Goal: Information Seeking & Learning: Learn about a topic

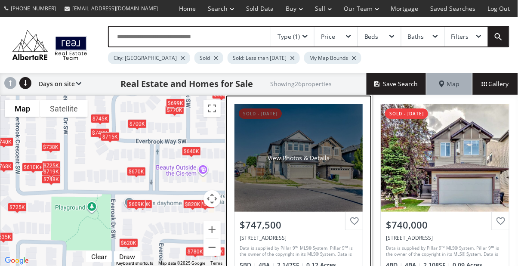
click at [313, 178] on div "View Photos & Details" at bounding box center [298, 157] width 128 height 107
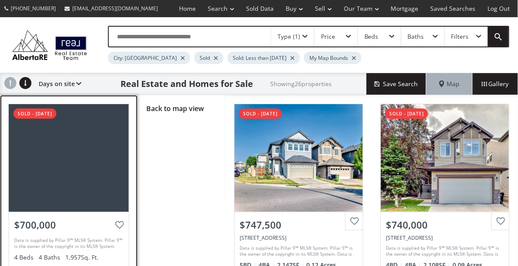
click at [64, 164] on div at bounding box center [69, 157] width 120 height 107
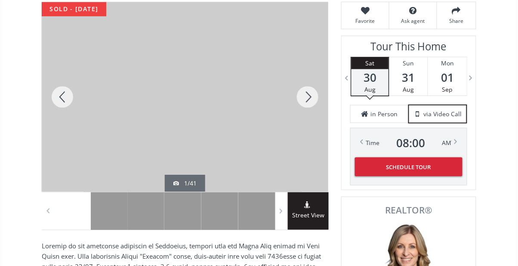
scroll to position [122, 0]
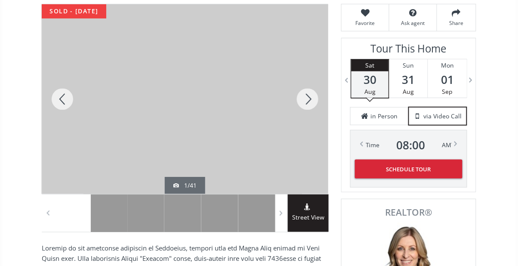
click at [303, 101] on div at bounding box center [307, 99] width 41 height 190
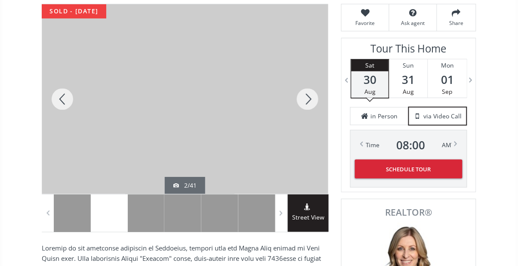
click at [55, 101] on div at bounding box center [62, 99] width 41 height 190
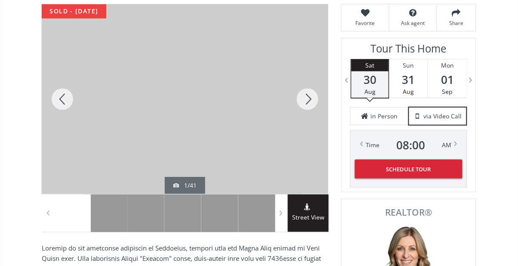
click at [68, 98] on div at bounding box center [62, 99] width 41 height 190
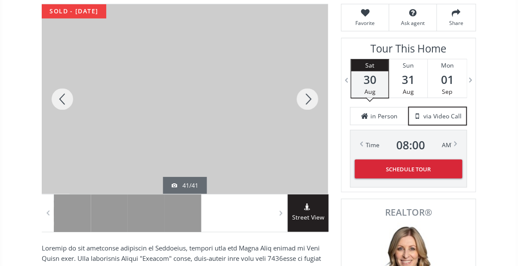
click at [66, 103] on div at bounding box center [62, 99] width 41 height 190
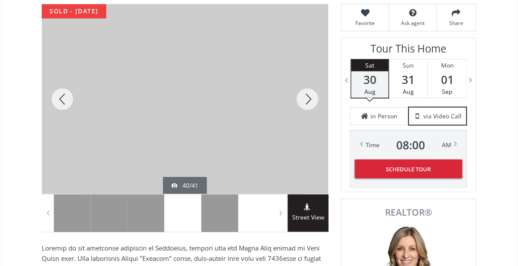
click at [68, 103] on div at bounding box center [62, 99] width 41 height 190
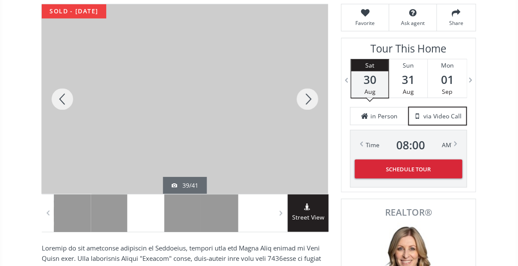
click at [71, 100] on div at bounding box center [62, 99] width 41 height 190
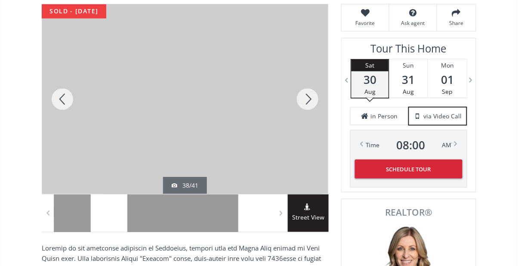
click at [61, 98] on div at bounding box center [62, 99] width 41 height 190
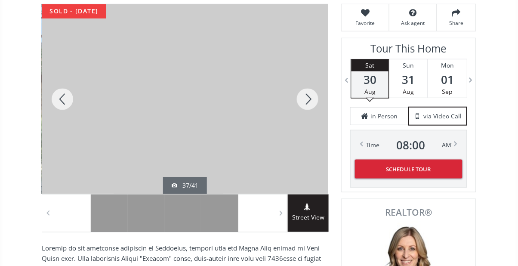
click at [63, 95] on div at bounding box center [62, 99] width 41 height 190
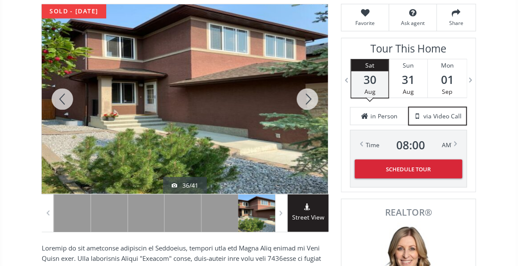
click at [65, 96] on div at bounding box center [62, 99] width 41 height 190
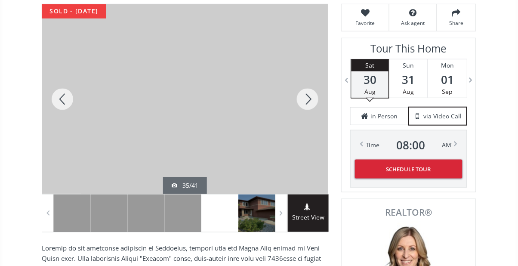
click at [64, 96] on div at bounding box center [62, 99] width 41 height 190
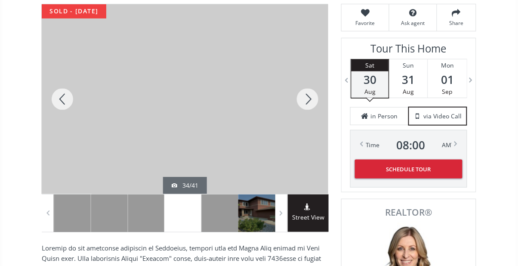
click at [60, 88] on div at bounding box center [62, 99] width 41 height 190
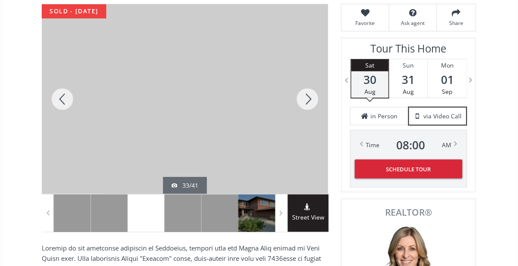
click at [58, 97] on div at bounding box center [62, 99] width 41 height 190
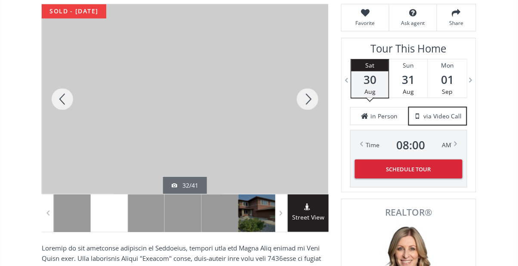
click at [62, 96] on div at bounding box center [62, 99] width 41 height 190
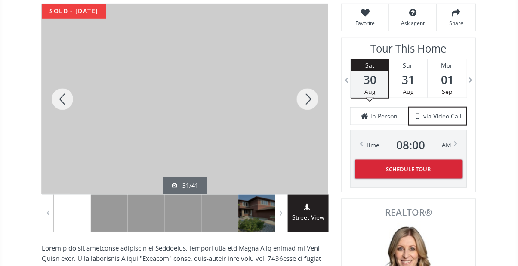
click at [65, 96] on div at bounding box center [62, 99] width 41 height 190
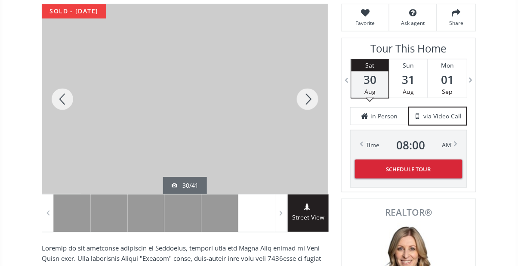
click at [66, 97] on div at bounding box center [62, 99] width 41 height 190
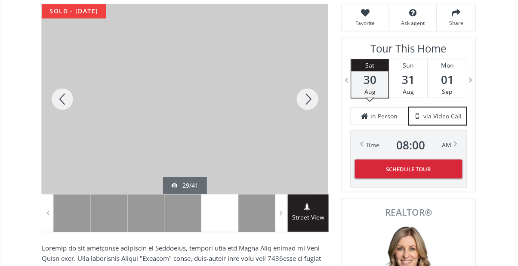
click at [67, 96] on div at bounding box center [62, 99] width 41 height 190
click at [66, 96] on div at bounding box center [62, 99] width 41 height 190
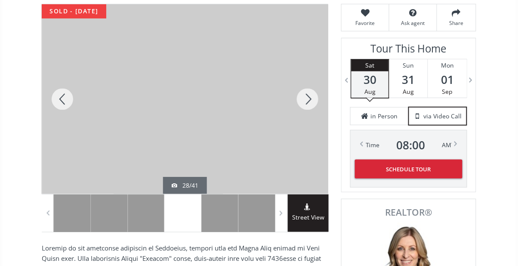
click at [67, 97] on div at bounding box center [62, 99] width 41 height 190
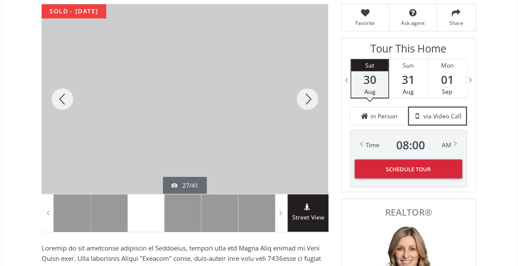
click at [67, 98] on div at bounding box center [62, 99] width 41 height 190
click at [68, 98] on div at bounding box center [62, 99] width 41 height 190
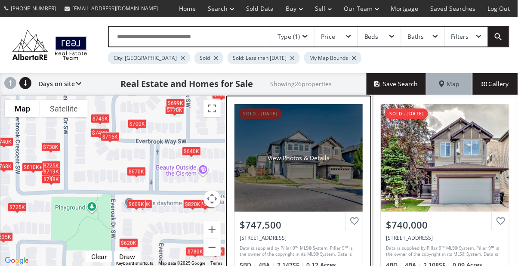
click at [298, 158] on div "View Photos & Details" at bounding box center [298, 157] width 62 height 9
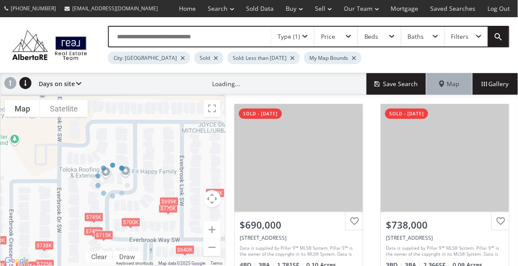
click at [303, 38] on div "Type (1)" at bounding box center [292, 37] width 43 height 20
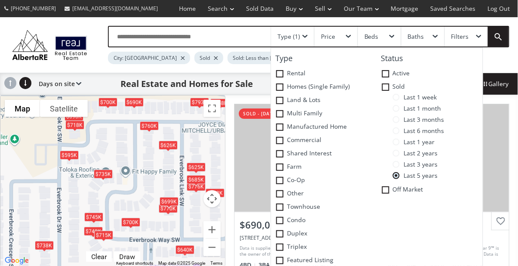
click at [394, 98] on span at bounding box center [395, 97] width 7 height 7
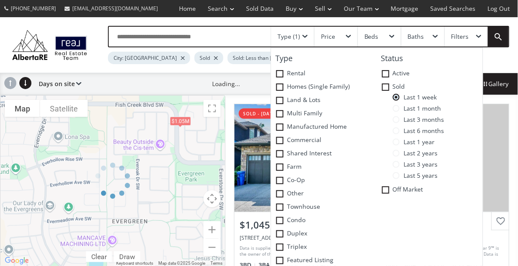
click at [184, 120] on div at bounding box center [112, 181] width 225 height 172
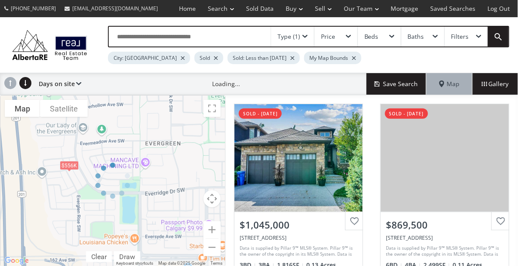
click at [69, 167] on div at bounding box center [112, 181] width 225 height 172
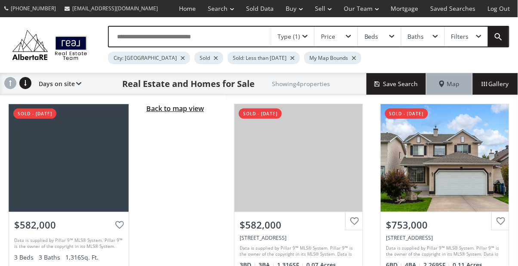
click at [184, 110] on span "Back to map view" at bounding box center [175, 108] width 58 height 9
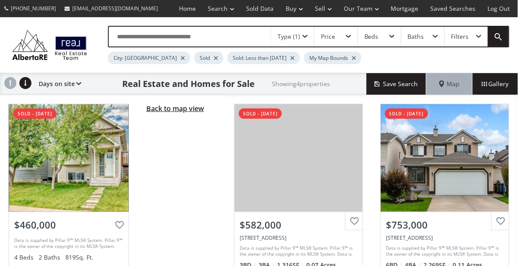
click at [186, 109] on span "Back to map view" at bounding box center [175, 108] width 58 height 9
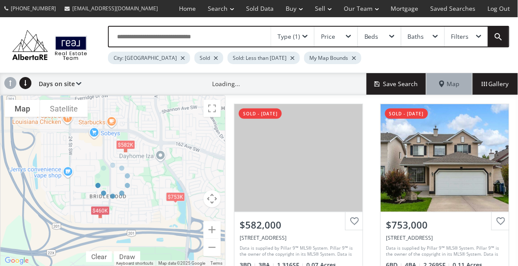
click at [178, 196] on div at bounding box center [112, 181] width 225 height 172
click at [177, 197] on div at bounding box center [112, 181] width 225 height 172
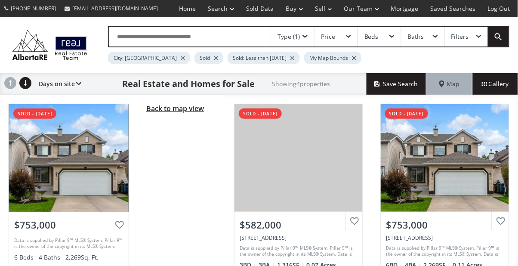
click at [183, 110] on span "Back to map view" at bounding box center [175, 108] width 58 height 9
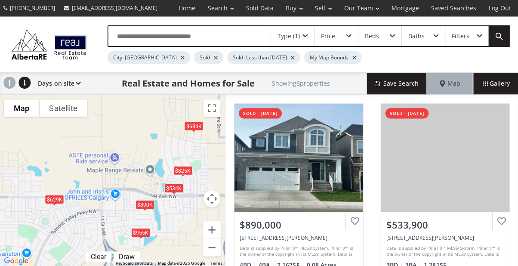
click at [303, 38] on div "Type (1)" at bounding box center [292, 37] width 43 height 20
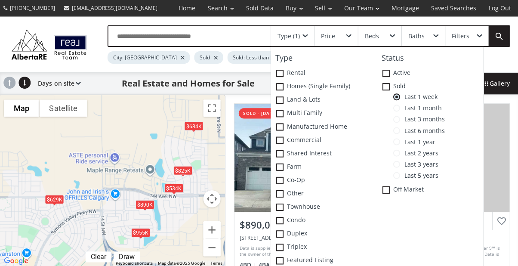
click at [394, 108] on span at bounding box center [395, 108] width 7 height 7
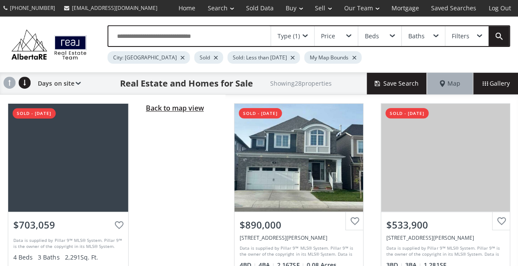
click at [185, 108] on span "Back to map view" at bounding box center [175, 108] width 58 height 9
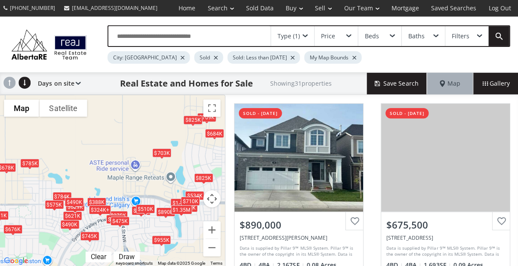
click at [294, 40] on div "Type (1)" at bounding box center [288, 37] width 22 height 6
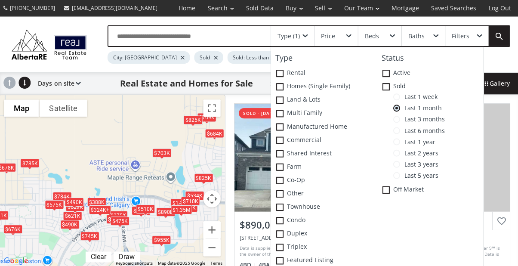
click at [396, 121] on span at bounding box center [395, 119] width 7 height 7
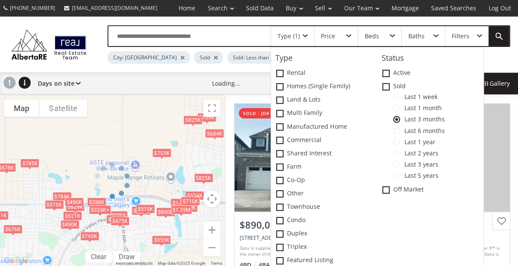
click at [145, 124] on div at bounding box center [112, 181] width 225 height 172
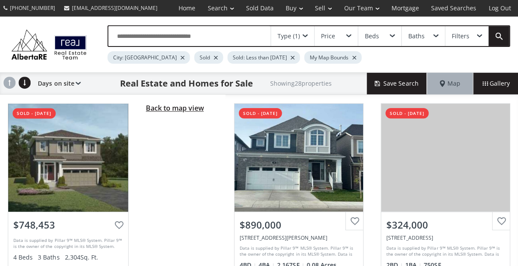
click at [187, 111] on span "Back to map view" at bounding box center [175, 108] width 58 height 9
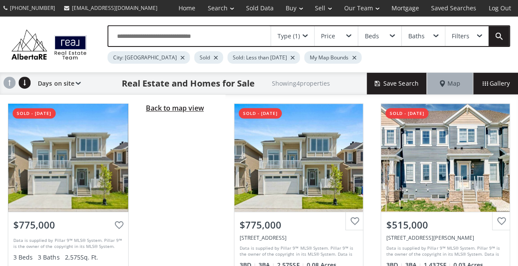
click at [177, 110] on span "Back to map view" at bounding box center [175, 108] width 58 height 9
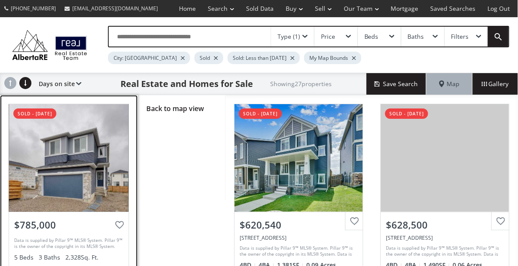
click at [90, 169] on div at bounding box center [69, 157] width 120 height 107
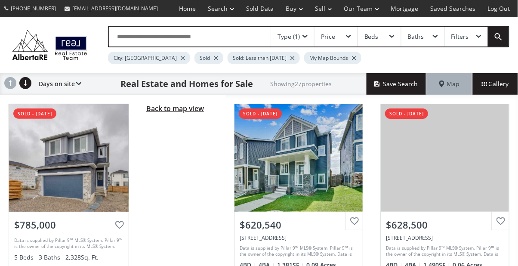
click at [187, 110] on span "Back to map view" at bounding box center [175, 108] width 58 height 9
click at [189, 106] on span "Back to map view" at bounding box center [175, 108] width 58 height 9
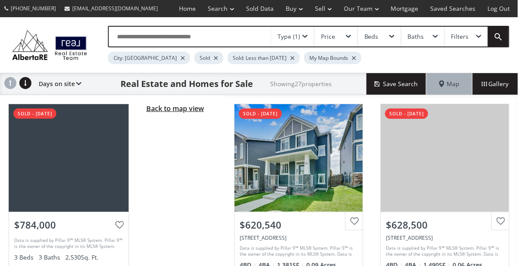
click at [185, 107] on span "Back to map view" at bounding box center [175, 108] width 58 height 9
click at [153, 104] on span "Back to map view" at bounding box center [175, 108] width 58 height 9
click at [193, 111] on span "Back to map view" at bounding box center [175, 108] width 58 height 9
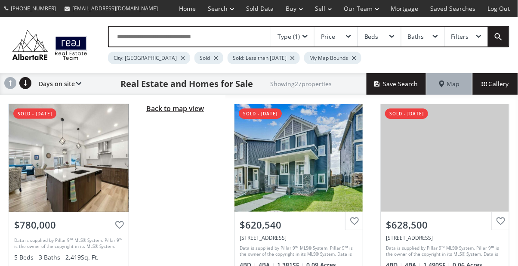
click at [183, 110] on span "Back to map view" at bounding box center [175, 108] width 58 height 9
click at [187, 112] on span "Back to map view" at bounding box center [175, 108] width 58 height 9
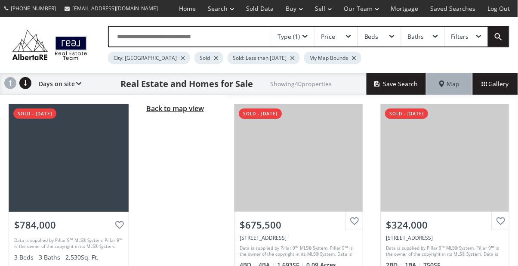
click at [188, 109] on span "Back to map view" at bounding box center [175, 108] width 58 height 9
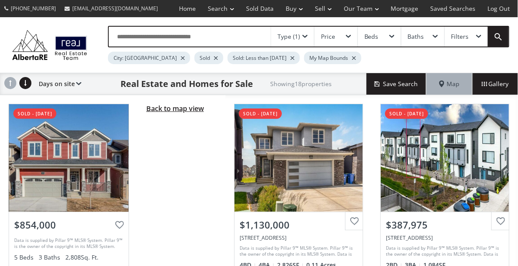
click at [197, 111] on span "Back to map view" at bounding box center [175, 108] width 58 height 9
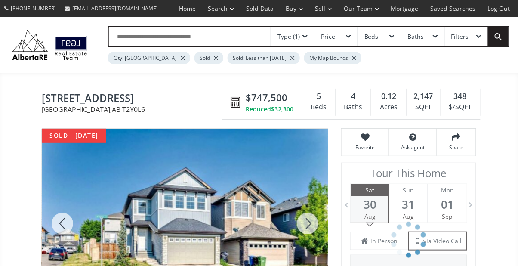
click at [305, 227] on div at bounding box center [307, 224] width 41 height 190
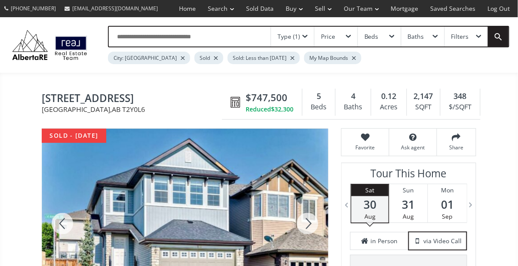
click at [305, 226] on div at bounding box center [307, 224] width 41 height 190
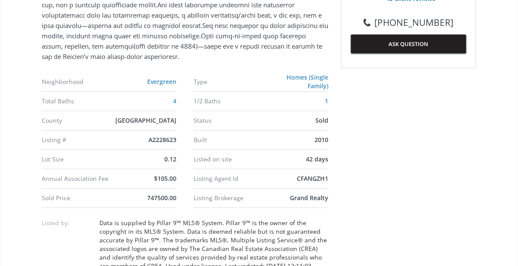
scroll to position [491, 0]
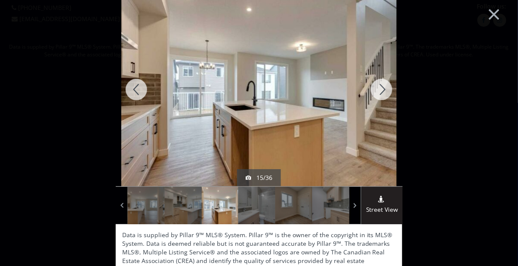
click at [130, 91] on div at bounding box center [136, 89] width 41 height 193
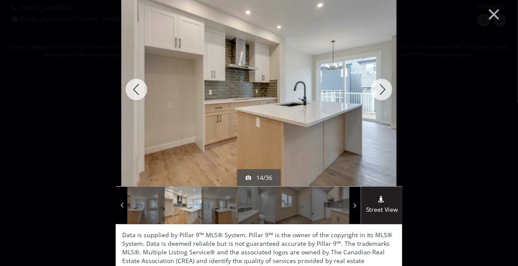
click at [128, 88] on div at bounding box center [136, 89] width 41 height 193
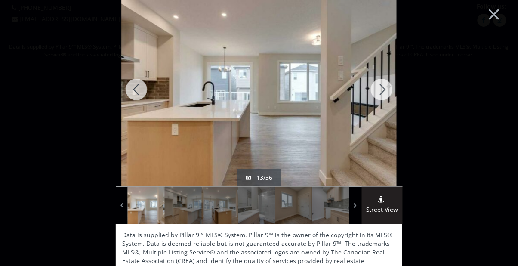
click at [135, 93] on div at bounding box center [136, 89] width 41 height 193
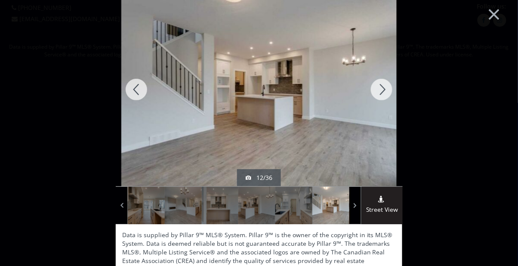
click at [384, 95] on div at bounding box center [381, 89] width 41 height 193
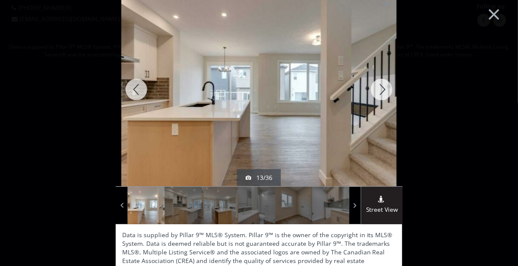
click at [389, 92] on div at bounding box center [381, 89] width 41 height 193
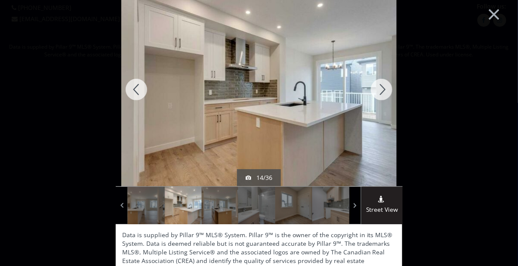
click at [387, 93] on div at bounding box center [381, 89] width 41 height 193
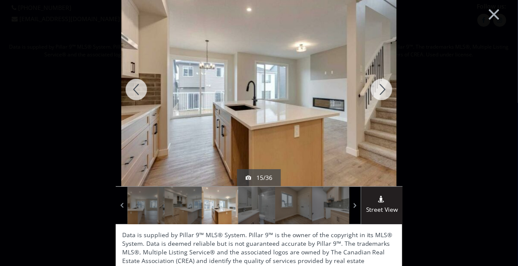
click at [386, 93] on div at bounding box center [381, 89] width 41 height 193
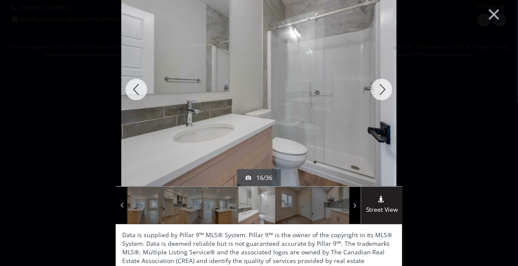
click at [384, 95] on div at bounding box center [381, 89] width 41 height 193
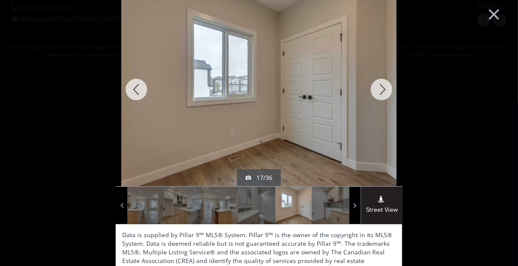
click at [384, 95] on div at bounding box center [381, 89] width 41 height 193
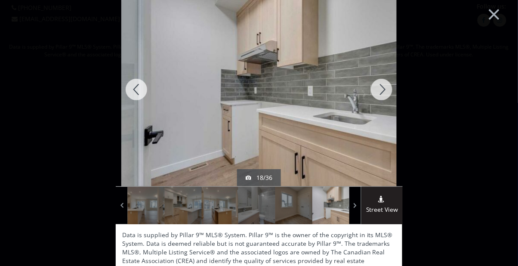
click at [382, 90] on div at bounding box center [381, 89] width 41 height 193
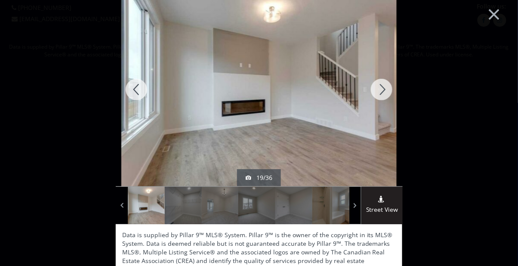
click at [383, 90] on div at bounding box center [381, 89] width 41 height 193
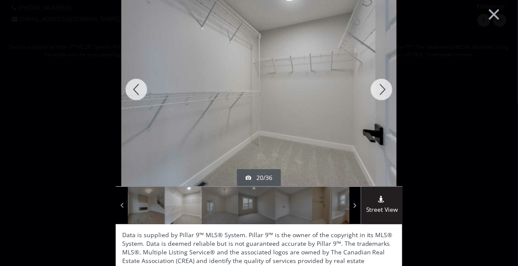
click at [384, 90] on div at bounding box center [381, 89] width 41 height 193
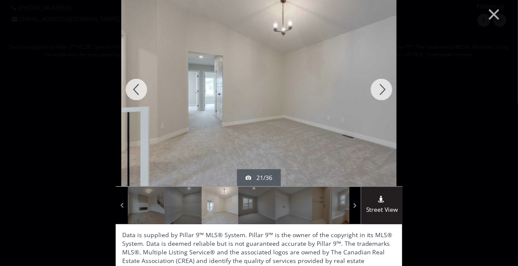
click at [386, 88] on div at bounding box center [381, 89] width 41 height 193
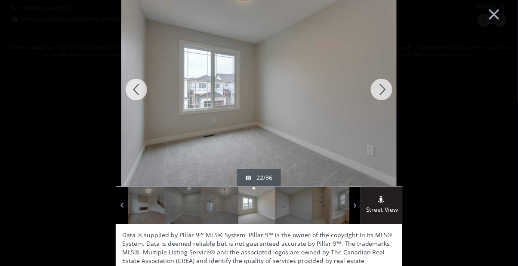
click at [135, 94] on div at bounding box center [136, 89] width 41 height 193
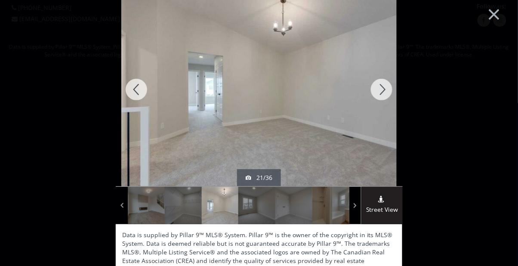
click at [137, 92] on div at bounding box center [136, 89] width 41 height 193
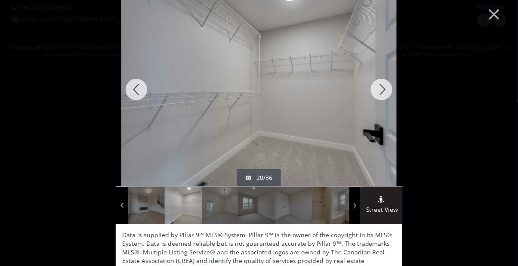
click at [138, 92] on div at bounding box center [136, 89] width 41 height 193
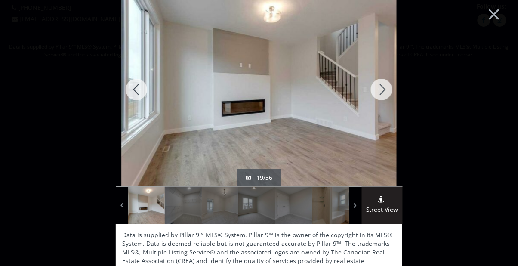
click at [383, 94] on div at bounding box center [381, 89] width 41 height 193
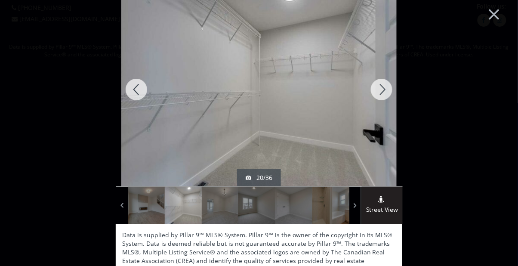
click at [138, 93] on div at bounding box center [136, 89] width 41 height 193
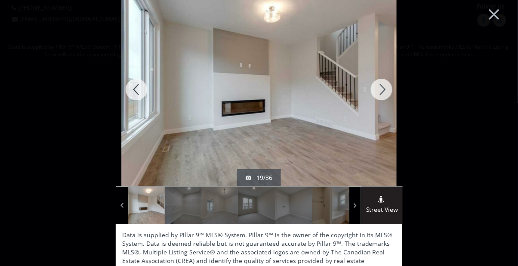
click at [383, 95] on div at bounding box center [381, 89] width 41 height 193
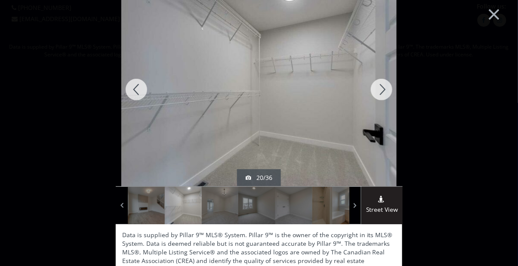
click at [141, 93] on div at bounding box center [136, 89] width 41 height 193
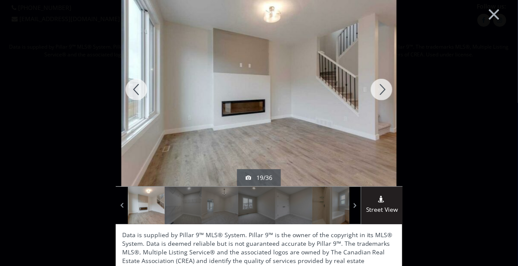
click at [382, 91] on div at bounding box center [381, 89] width 41 height 193
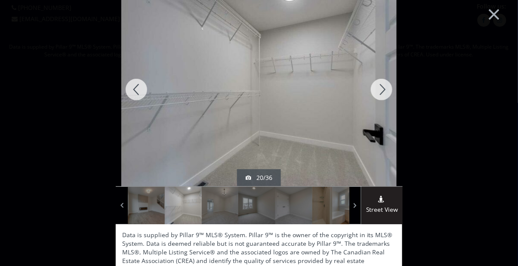
click at [138, 91] on div at bounding box center [136, 89] width 41 height 193
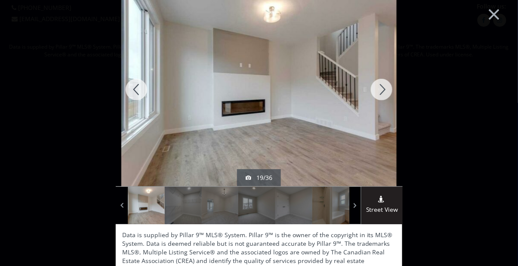
click at [383, 95] on div at bounding box center [381, 89] width 41 height 193
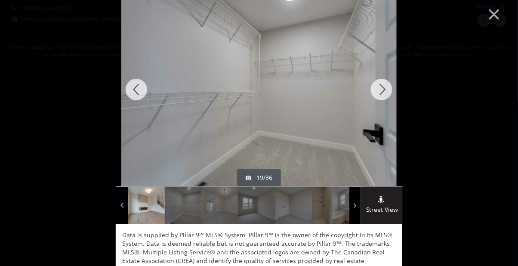
click at [383, 95] on div at bounding box center [381, 89] width 41 height 193
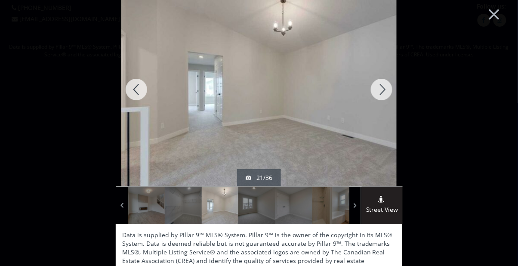
click at [384, 93] on div at bounding box center [381, 89] width 41 height 193
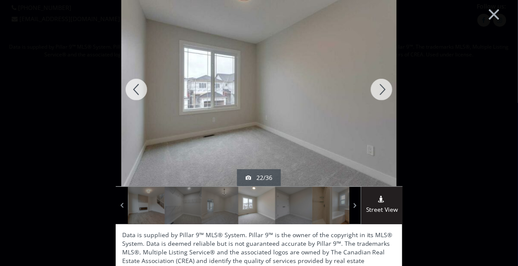
click at [386, 92] on div at bounding box center [381, 89] width 41 height 193
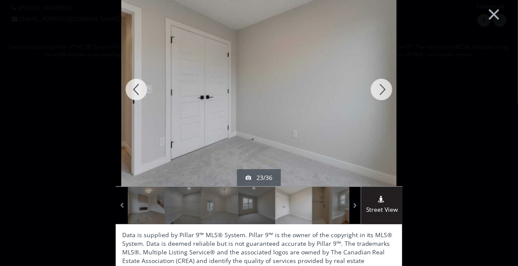
click at [387, 90] on div at bounding box center [381, 89] width 41 height 193
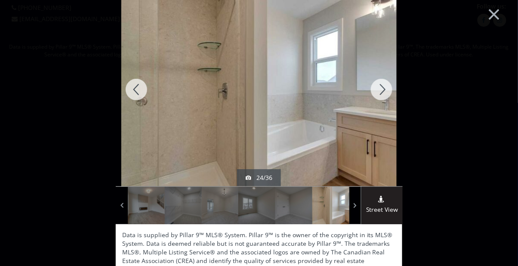
click at [386, 90] on div at bounding box center [381, 89] width 41 height 193
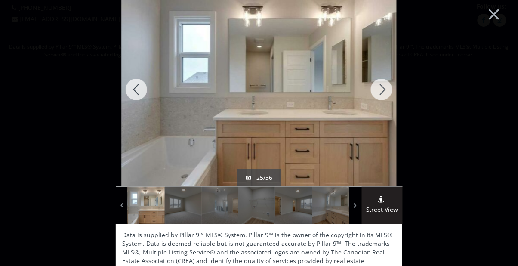
click at [385, 92] on div at bounding box center [381, 89] width 41 height 193
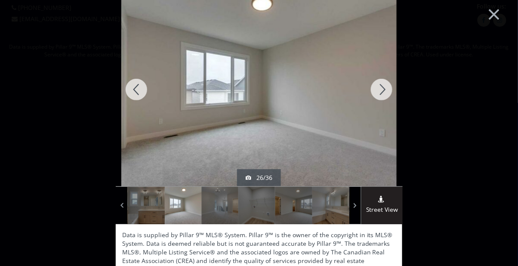
click at [385, 91] on div at bounding box center [381, 89] width 41 height 193
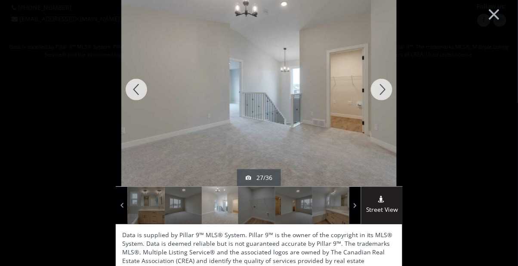
click at [388, 90] on div at bounding box center [381, 89] width 41 height 193
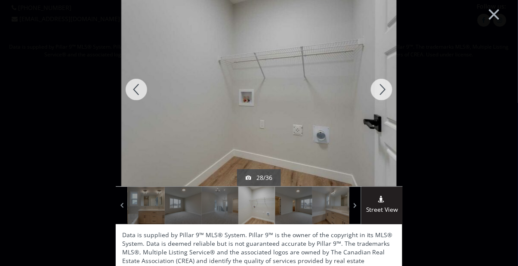
click at [144, 93] on div at bounding box center [136, 89] width 41 height 193
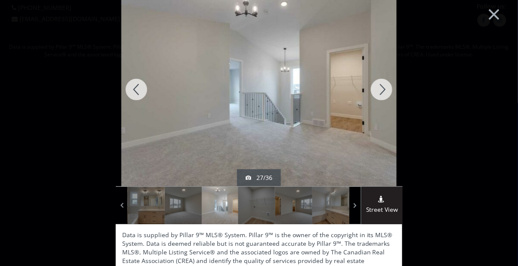
click at [385, 95] on div at bounding box center [381, 89] width 41 height 193
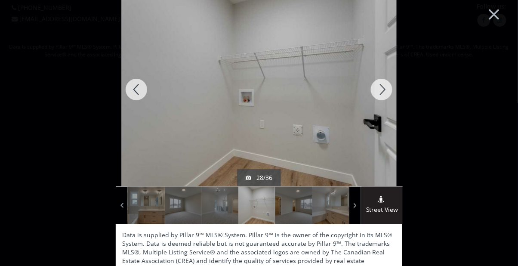
click at [385, 92] on div at bounding box center [381, 89] width 41 height 193
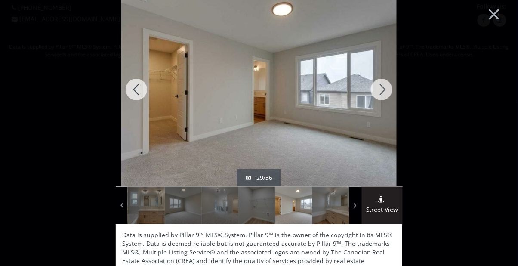
click at [140, 96] on div at bounding box center [136, 89] width 41 height 193
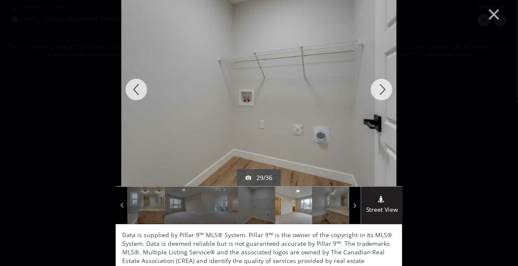
click at [138, 93] on div at bounding box center [136, 89] width 41 height 193
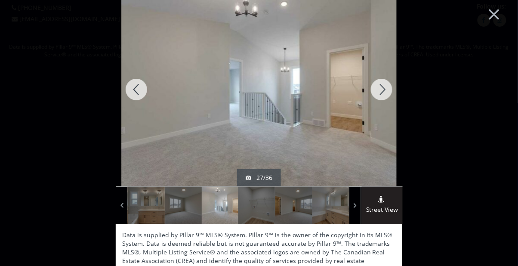
click at [381, 92] on div at bounding box center [381, 89] width 41 height 193
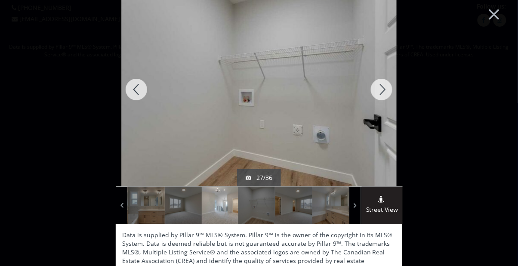
click at [380, 92] on div at bounding box center [381, 89] width 41 height 193
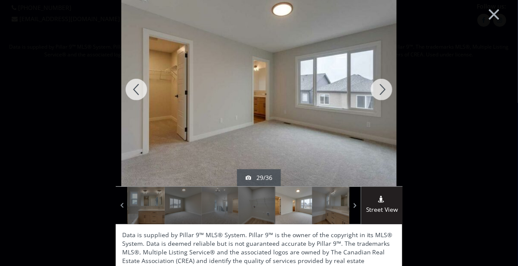
click at [382, 91] on div at bounding box center [381, 89] width 41 height 193
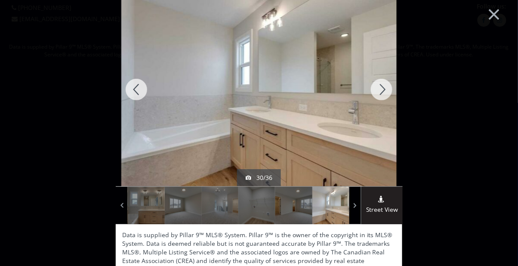
click at [384, 91] on div at bounding box center [381, 89] width 41 height 193
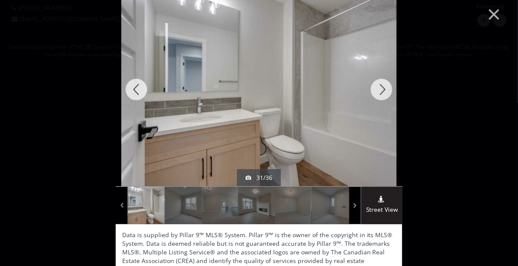
click at [383, 92] on div at bounding box center [381, 89] width 41 height 193
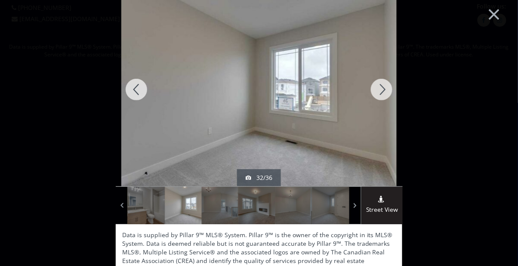
click at [384, 92] on div at bounding box center [381, 89] width 41 height 193
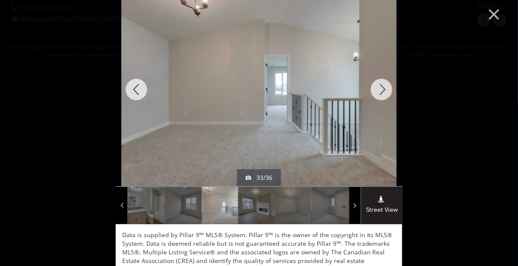
click at [384, 92] on div at bounding box center [381, 89] width 41 height 193
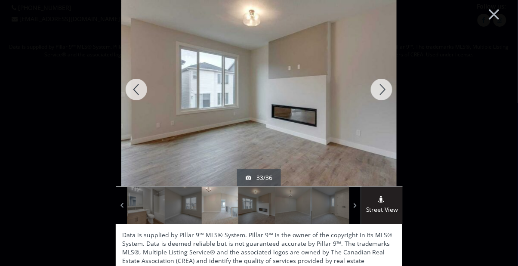
click at [385, 90] on div at bounding box center [381, 89] width 41 height 193
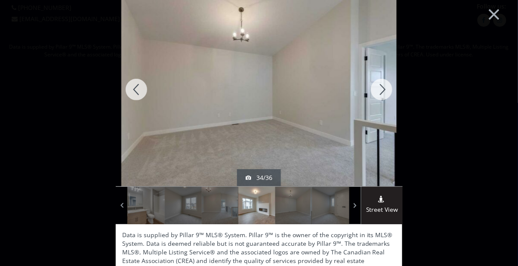
click at [384, 91] on div at bounding box center [381, 89] width 41 height 193
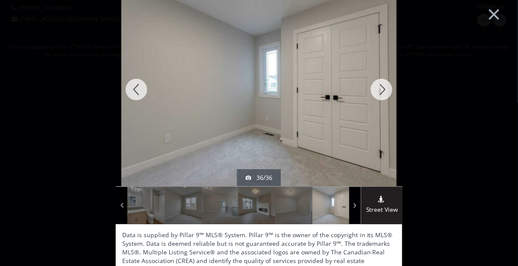
click at [384, 90] on div at bounding box center [381, 89] width 41 height 193
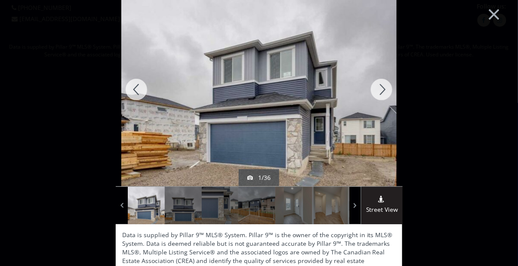
click at [384, 92] on div at bounding box center [381, 89] width 41 height 193
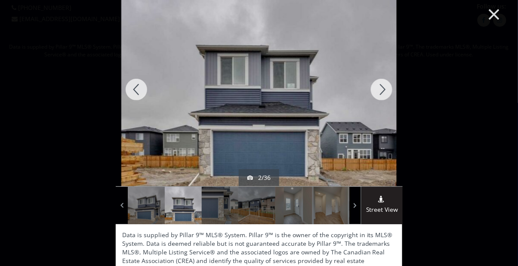
click at [496, 20] on button "×" at bounding box center [493, 13] width 47 height 35
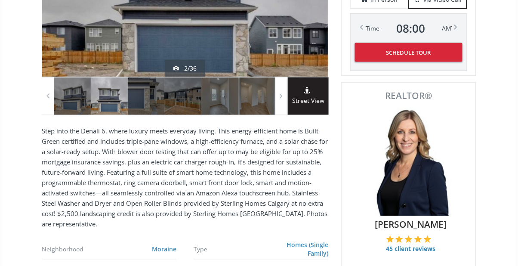
scroll to position [244, 0]
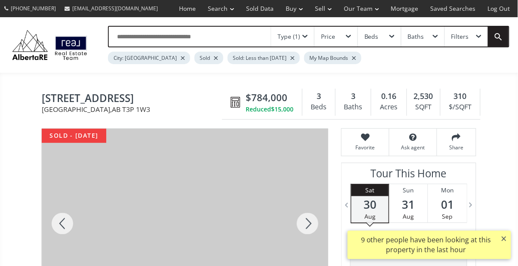
click at [236, 191] on div at bounding box center [185, 224] width 286 height 190
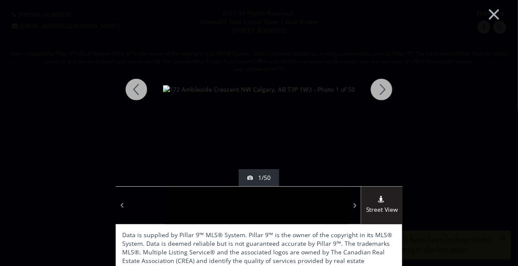
click at [139, 87] on div at bounding box center [136, 89] width 41 height 193
click at [136, 90] on div at bounding box center [136, 89] width 41 height 193
click at [134, 86] on div at bounding box center [136, 89] width 41 height 193
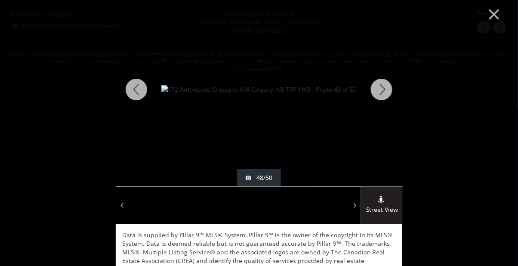
click at [134, 90] on div at bounding box center [136, 89] width 41 height 193
click at [136, 92] on div at bounding box center [136, 89] width 41 height 193
click at [138, 90] on div at bounding box center [136, 89] width 41 height 193
click at [138, 92] on div at bounding box center [136, 89] width 41 height 193
click at [136, 94] on div at bounding box center [136, 89] width 41 height 193
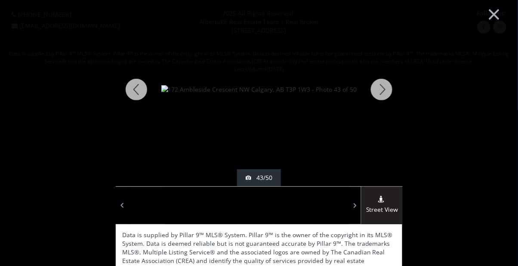
click at [139, 94] on div at bounding box center [136, 89] width 41 height 193
click at [137, 94] on div at bounding box center [136, 89] width 41 height 193
click at [137, 95] on div at bounding box center [136, 89] width 41 height 193
click at [137, 94] on div at bounding box center [136, 89] width 41 height 193
click at [138, 95] on div at bounding box center [136, 89] width 41 height 193
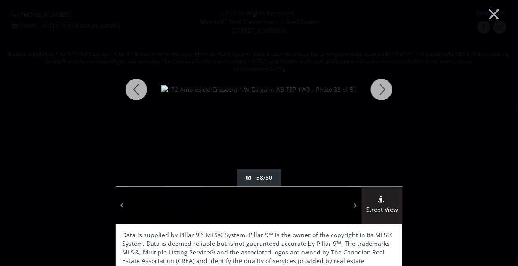
click at [138, 94] on div at bounding box center [136, 89] width 41 height 193
click at [137, 93] on div at bounding box center [136, 89] width 41 height 193
click at [136, 92] on div at bounding box center [136, 89] width 41 height 193
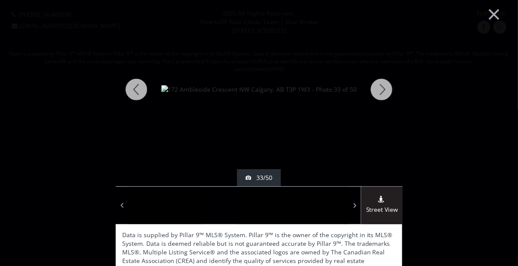
click at [136, 92] on div at bounding box center [136, 89] width 41 height 193
click at [386, 84] on div at bounding box center [381, 89] width 41 height 193
click at [132, 95] on div at bounding box center [136, 89] width 41 height 193
click at [133, 96] on div at bounding box center [136, 89] width 41 height 193
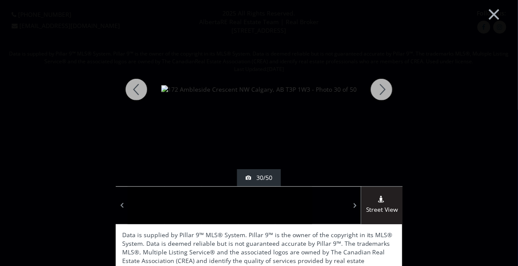
click at [133, 96] on div at bounding box center [136, 89] width 41 height 193
click at [133, 98] on div at bounding box center [136, 89] width 41 height 193
click at [131, 89] on div at bounding box center [136, 89] width 41 height 193
click at [132, 90] on div at bounding box center [136, 89] width 41 height 193
click at [130, 89] on div at bounding box center [136, 89] width 41 height 193
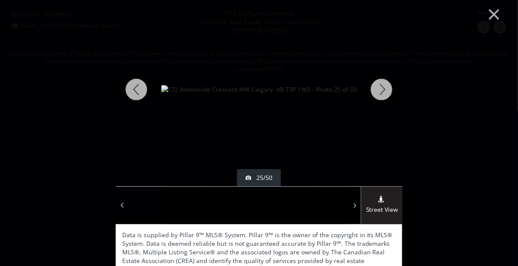
click at [131, 89] on div at bounding box center [136, 89] width 41 height 193
click at [385, 93] on div at bounding box center [381, 89] width 41 height 193
click at [138, 92] on div at bounding box center [136, 89] width 41 height 193
click at [136, 89] on div at bounding box center [136, 89] width 41 height 193
click at [135, 89] on div at bounding box center [136, 89] width 41 height 193
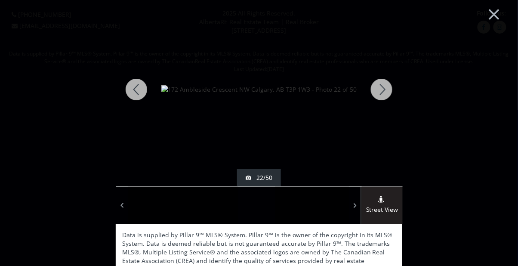
click at [133, 90] on div at bounding box center [136, 89] width 41 height 193
click at [134, 91] on div at bounding box center [136, 89] width 41 height 193
click at [133, 91] on div at bounding box center [136, 89] width 41 height 193
click at [133, 93] on div at bounding box center [136, 89] width 41 height 193
click at [134, 94] on div at bounding box center [136, 89] width 41 height 193
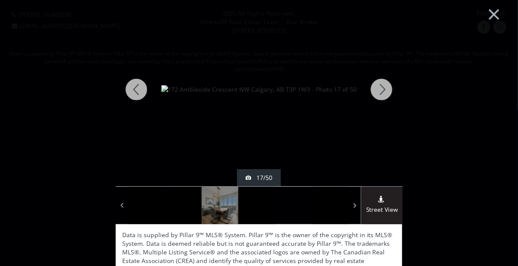
click at [133, 94] on div at bounding box center [136, 89] width 41 height 193
click at [134, 94] on div at bounding box center [136, 89] width 41 height 193
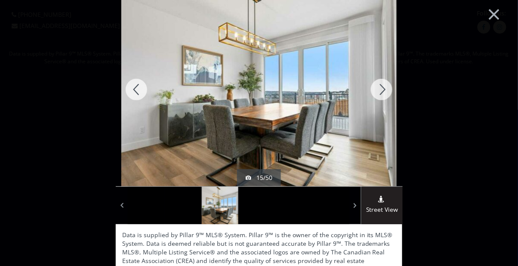
click at [132, 93] on div at bounding box center [136, 89] width 41 height 193
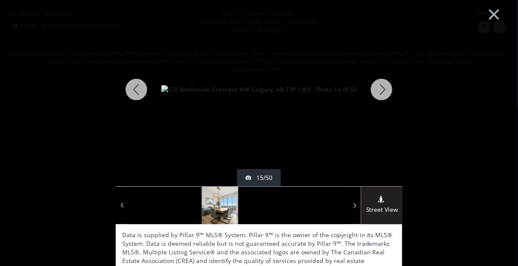
click at [133, 94] on div at bounding box center [136, 89] width 41 height 193
click at [133, 93] on div at bounding box center [136, 89] width 41 height 193
click at [134, 94] on div at bounding box center [136, 89] width 41 height 193
click at [133, 92] on div at bounding box center [136, 89] width 41 height 193
click at [134, 93] on div at bounding box center [136, 89] width 41 height 193
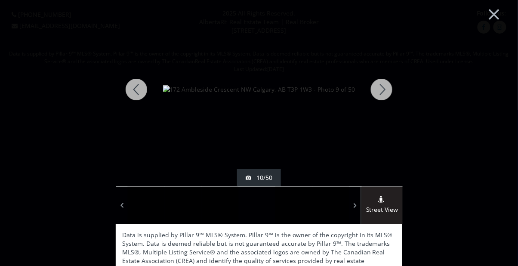
click at [133, 94] on div at bounding box center [136, 89] width 41 height 193
click at [134, 95] on div at bounding box center [136, 89] width 41 height 193
click at [135, 95] on div at bounding box center [136, 89] width 41 height 193
click at [134, 94] on div at bounding box center [136, 89] width 41 height 193
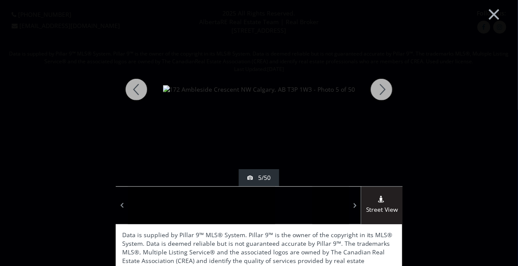
click at [132, 95] on div at bounding box center [136, 89] width 41 height 193
click at [132, 90] on div at bounding box center [136, 89] width 41 height 193
click at [130, 90] on div at bounding box center [136, 89] width 41 height 193
click at [497, 16] on button "×" at bounding box center [493, 13] width 47 height 35
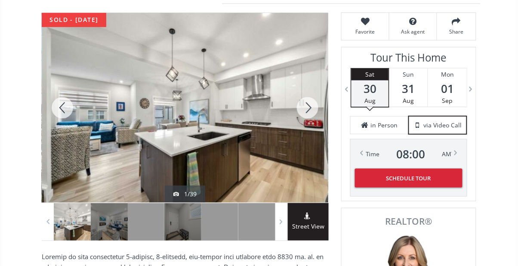
click at [96, 114] on div at bounding box center [185, 108] width 286 height 190
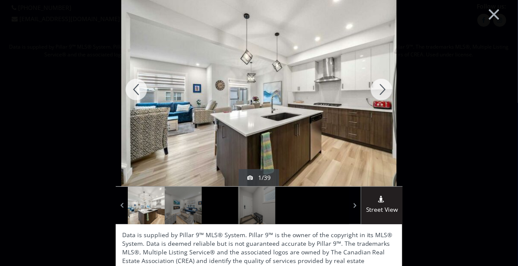
click at [139, 95] on div at bounding box center [136, 89] width 41 height 193
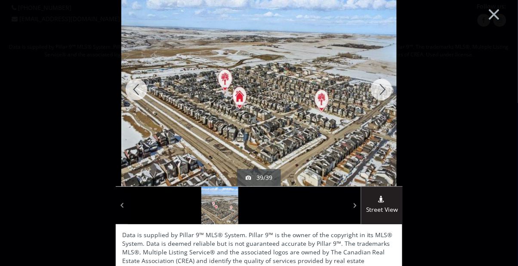
click at [139, 91] on div at bounding box center [136, 89] width 41 height 193
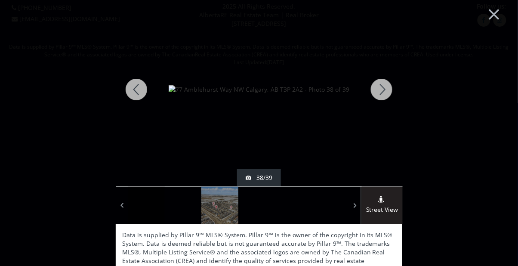
click at [137, 90] on div at bounding box center [136, 89] width 41 height 193
click at [136, 90] on div at bounding box center [136, 89] width 41 height 193
click at [134, 89] on div at bounding box center [136, 89] width 41 height 193
click at [135, 89] on div at bounding box center [136, 89] width 41 height 193
click at [383, 93] on div at bounding box center [381, 89] width 41 height 193
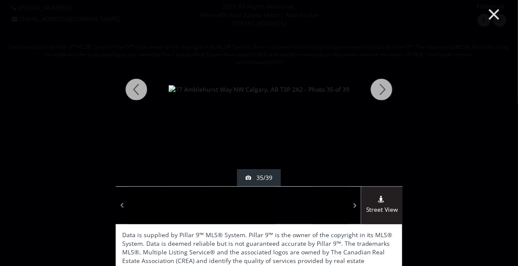
click at [497, 17] on button "×" at bounding box center [493, 13] width 47 height 35
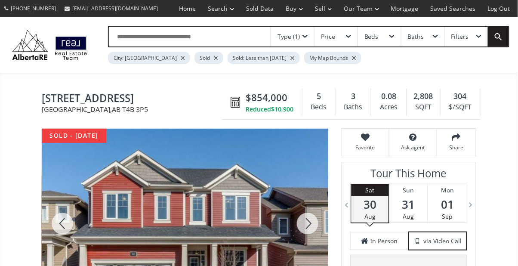
click at [65, 229] on div at bounding box center [62, 224] width 41 height 190
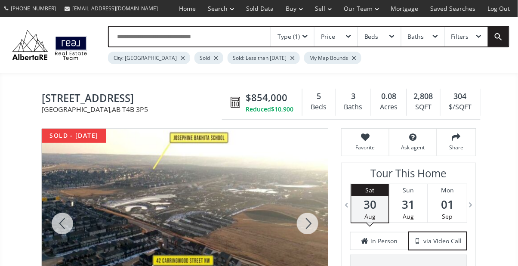
click at [310, 223] on div at bounding box center [307, 224] width 41 height 190
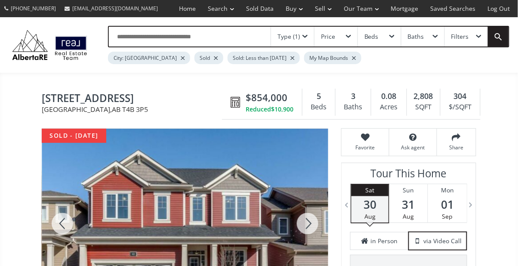
click at [310, 223] on div at bounding box center [307, 224] width 41 height 190
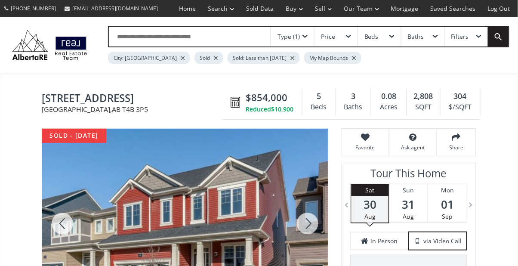
click at [307, 222] on div at bounding box center [307, 224] width 41 height 190
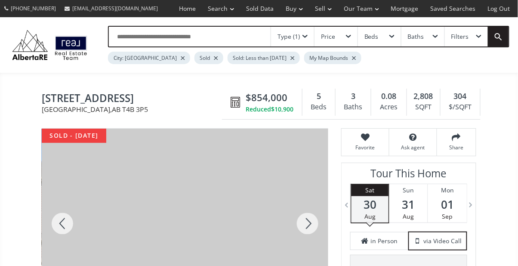
click at [316, 222] on div at bounding box center [307, 224] width 41 height 190
click at [311, 221] on div at bounding box center [307, 224] width 41 height 190
click at [313, 219] on div at bounding box center [307, 224] width 41 height 190
click at [310, 220] on div at bounding box center [307, 224] width 41 height 190
click at [308, 219] on div at bounding box center [307, 224] width 41 height 190
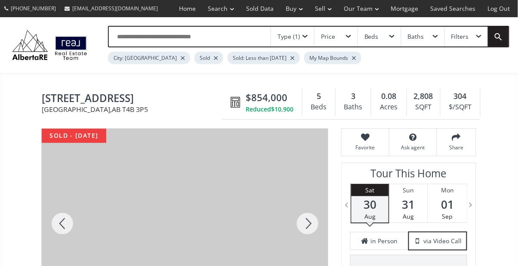
click at [310, 219] on div at bounding box center [307, 224] width 41 height 190
click at [314, 216] on div at bounding box center [307, 224] width 41 height 190
